Goal: Information Seeking & Learning: Learn about a topic

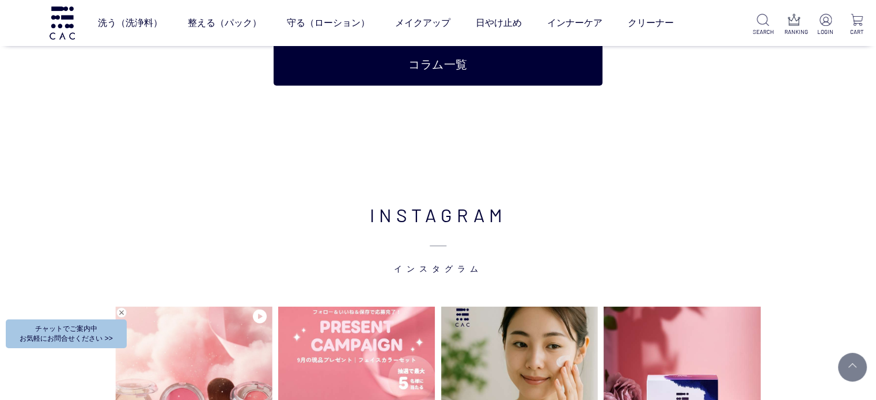
scroll to position [2880, 0]
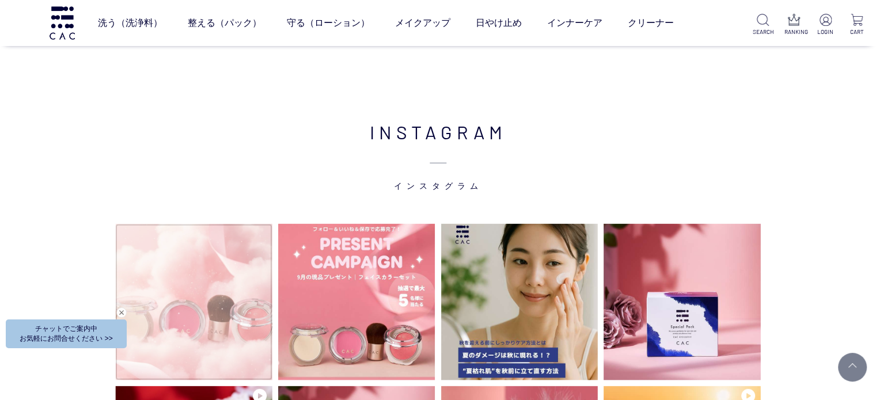
click at [219, 265] on video at bounding box center [193, 301] width 157 height 157
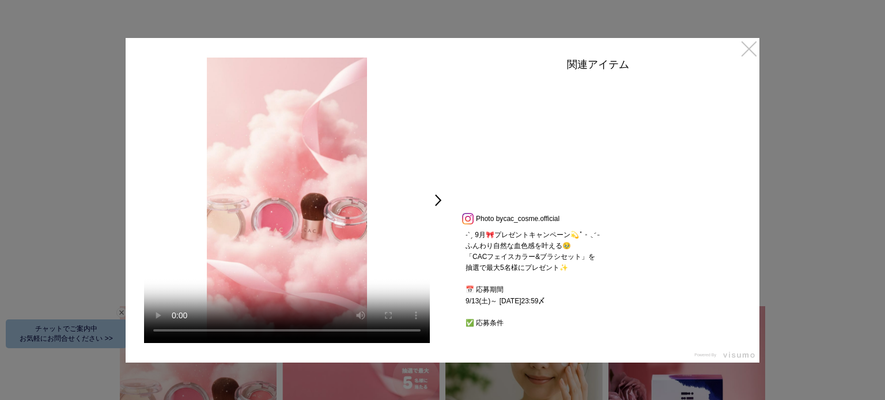
click at [748, 52] on link "×" at bounding box center [748, 48] width 21 height 21
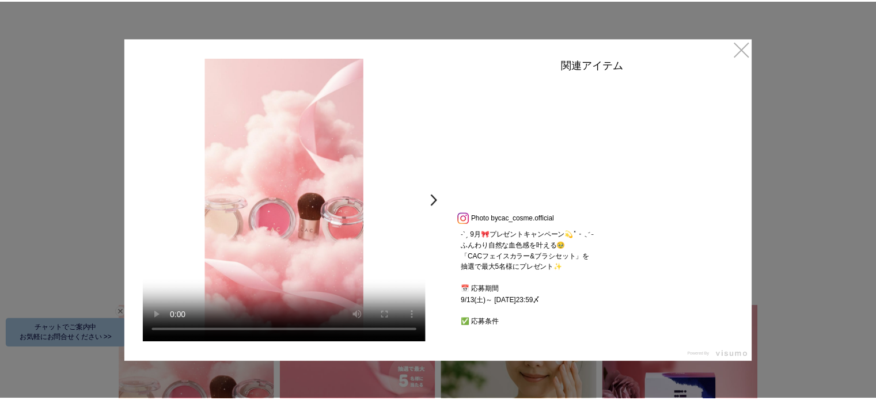
scroll to position [2880, 0]
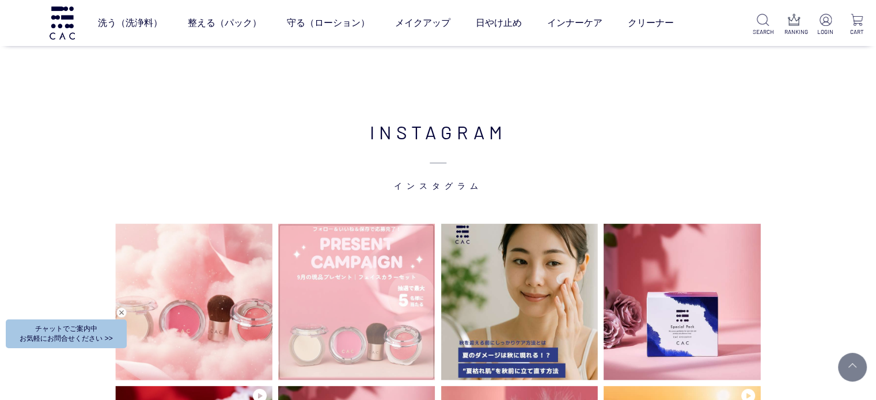
click at [320, 274] on img at bounding box center [356, 301] width 157 height 157
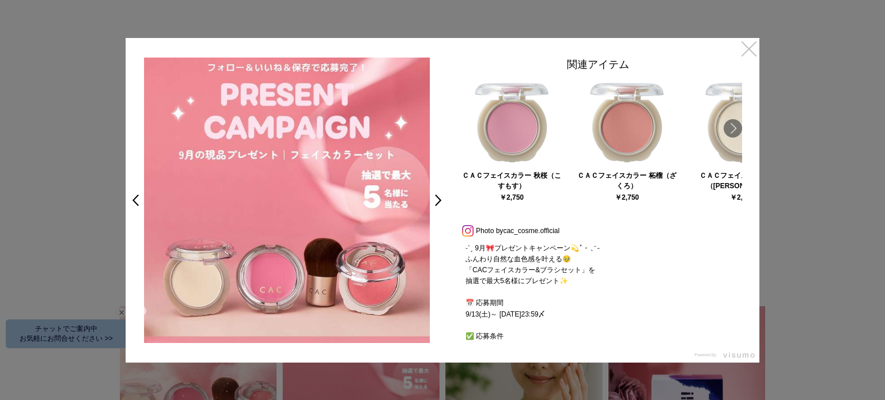
click at [754, 48] on link "×" at bounding box center [748, 48] width 21 height 21
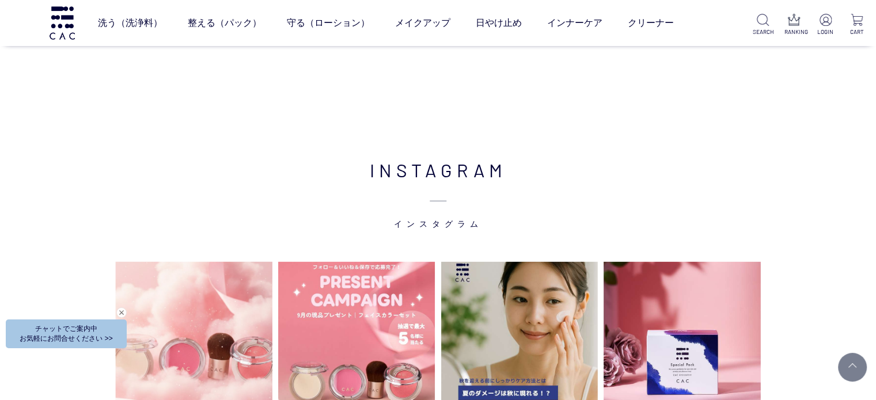
scroll to position [2764, 0]
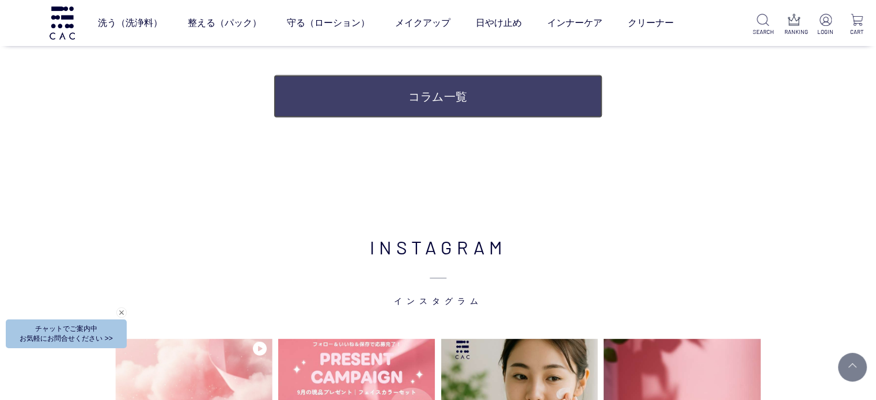
click at [511, 96] on link "コラム一覧" at bounding box center [438, 96] width 328 height 43
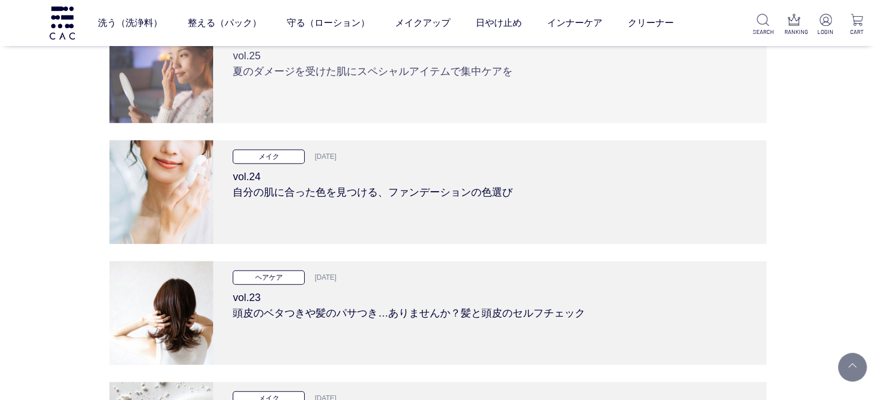
scroll to position [3052, 0]
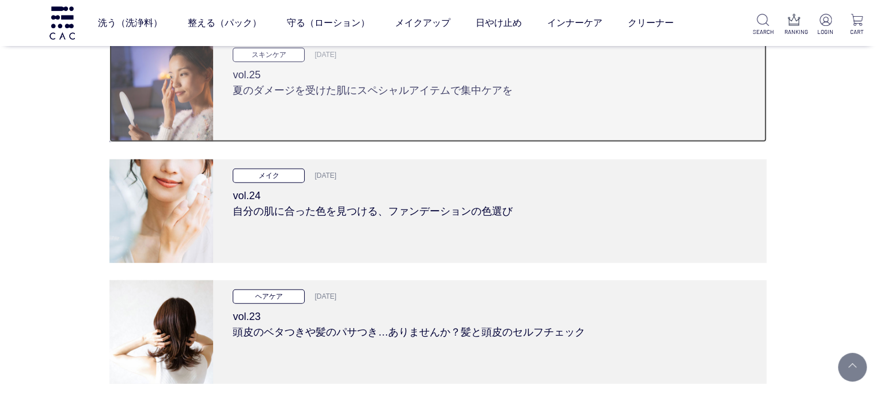
click at [515, 112] on div "スキンケア [DATE] vol.25 夏のダメージを受けた肌にスペシャルアイテムで集中ケアを" at bounding box center [489, 91] width 553 height 104
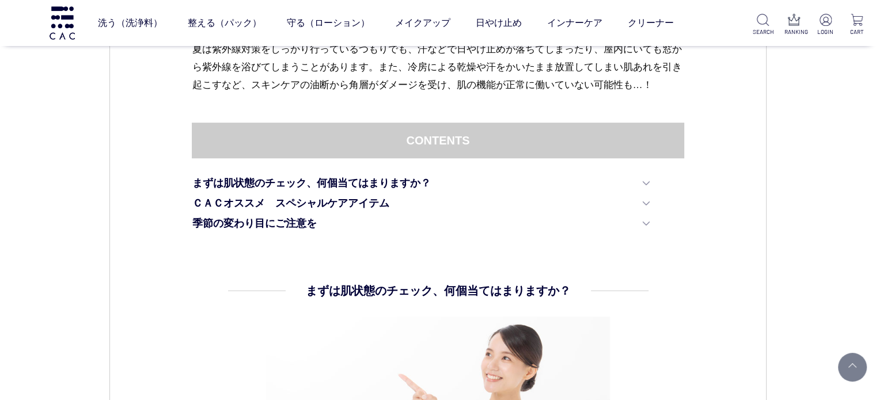
scroll to position [576, 0]
